Goal: Navigation & Orientation: Go to known website

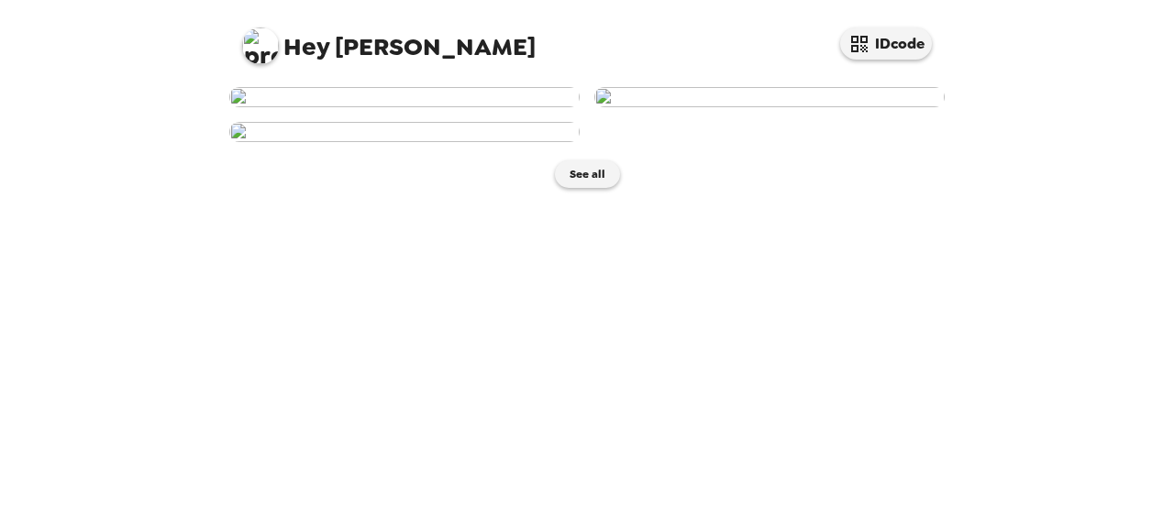
scroll to position [530, 0]
